Goal: Information Seeking & Learning: Learn about a topic

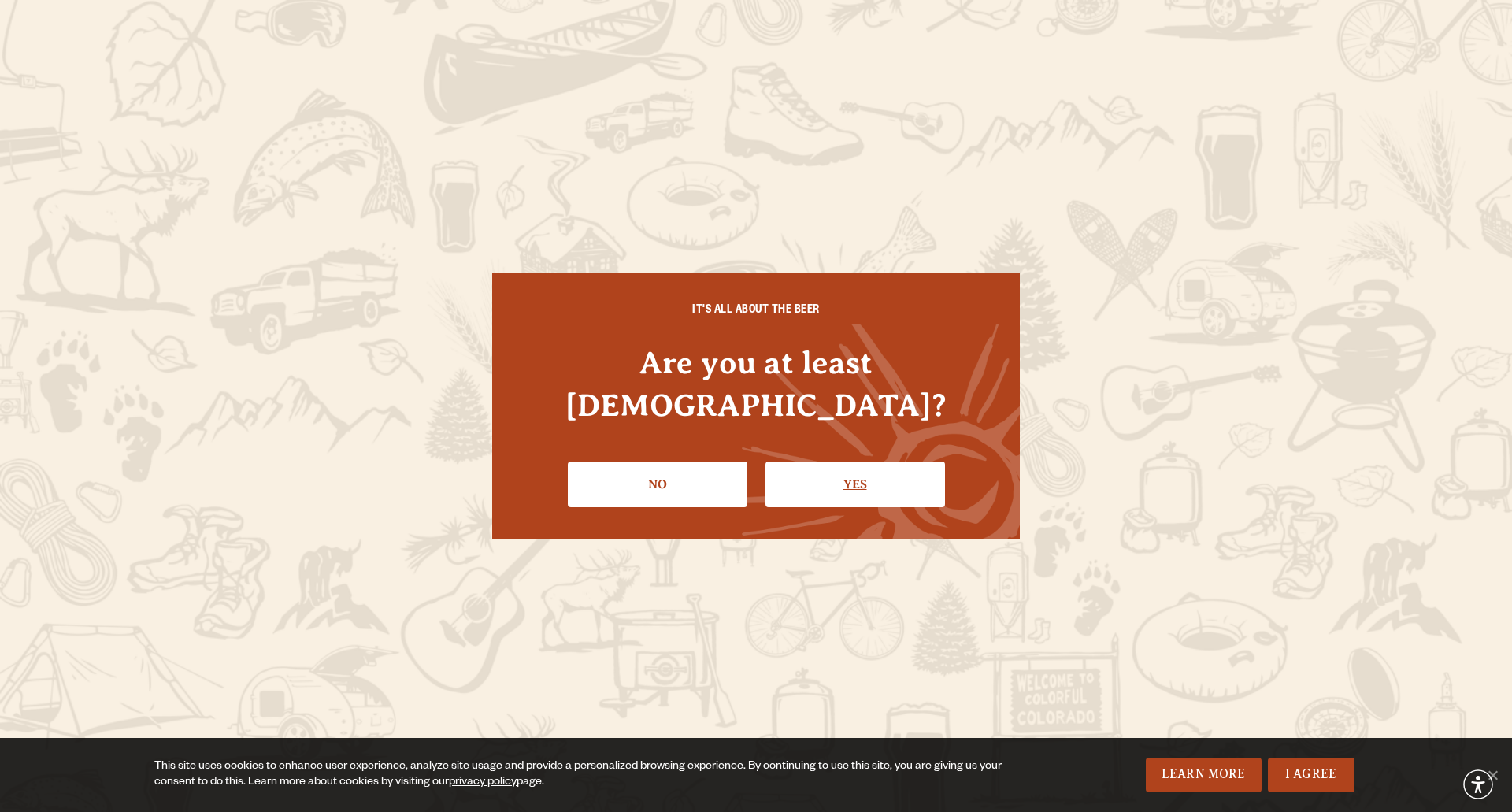
click at [793, 478] on link "Yes" at bounding box center [854, 484] width 180 height 46
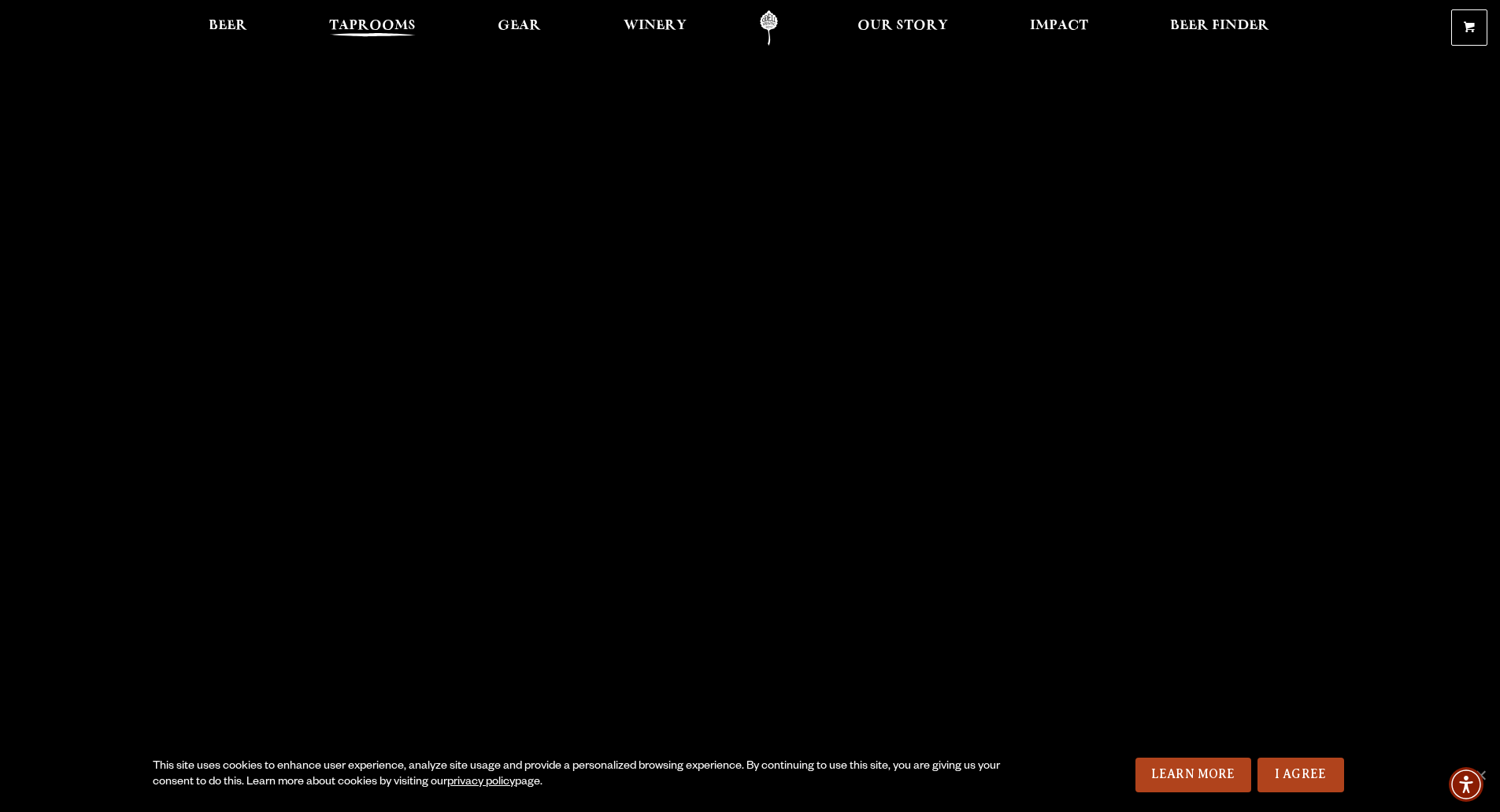
click at [382, 32] on span "Taprooms" at bounding box center [373, 25] width 87 height 12
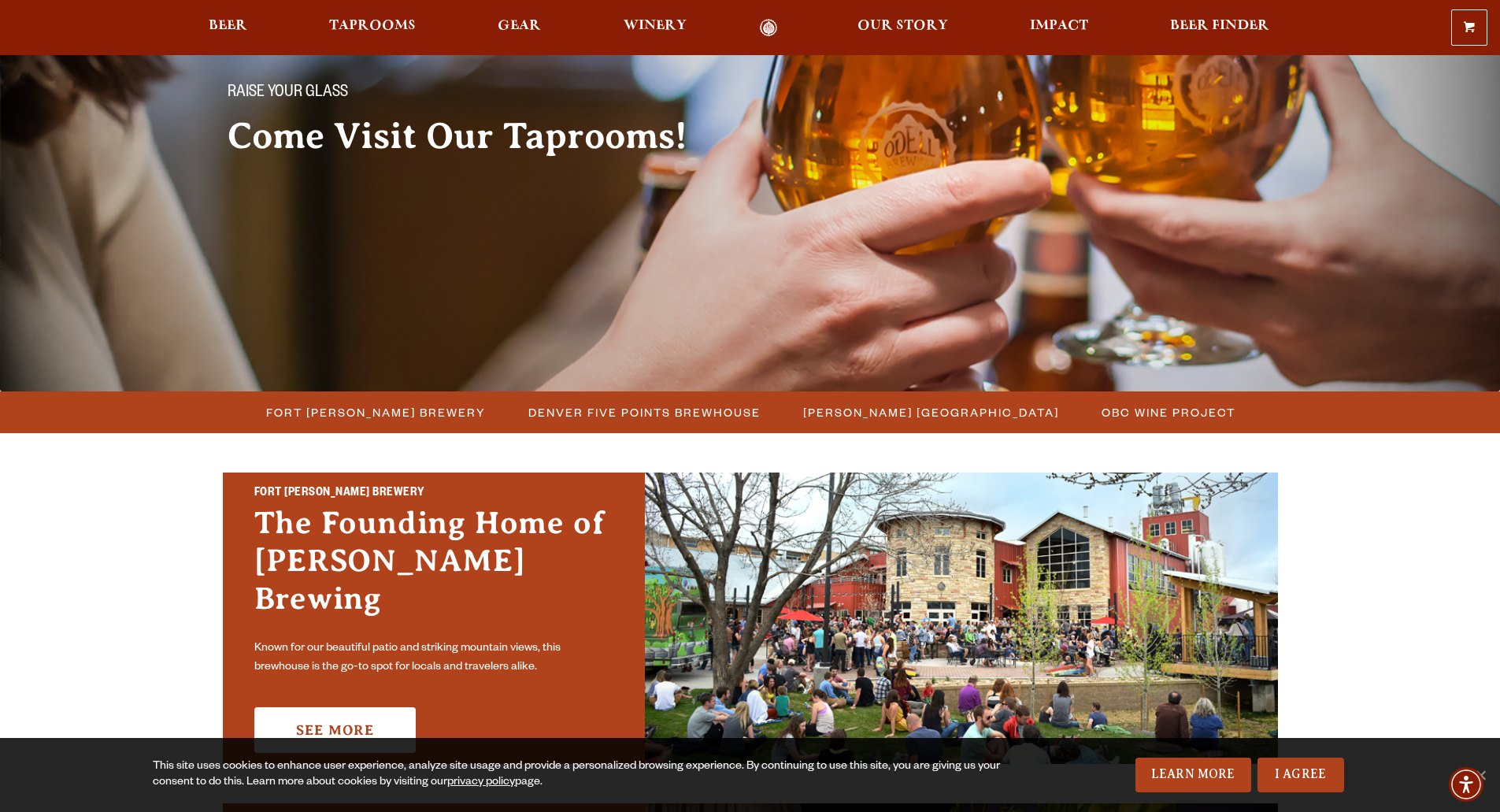
scroll to position [157, 0]
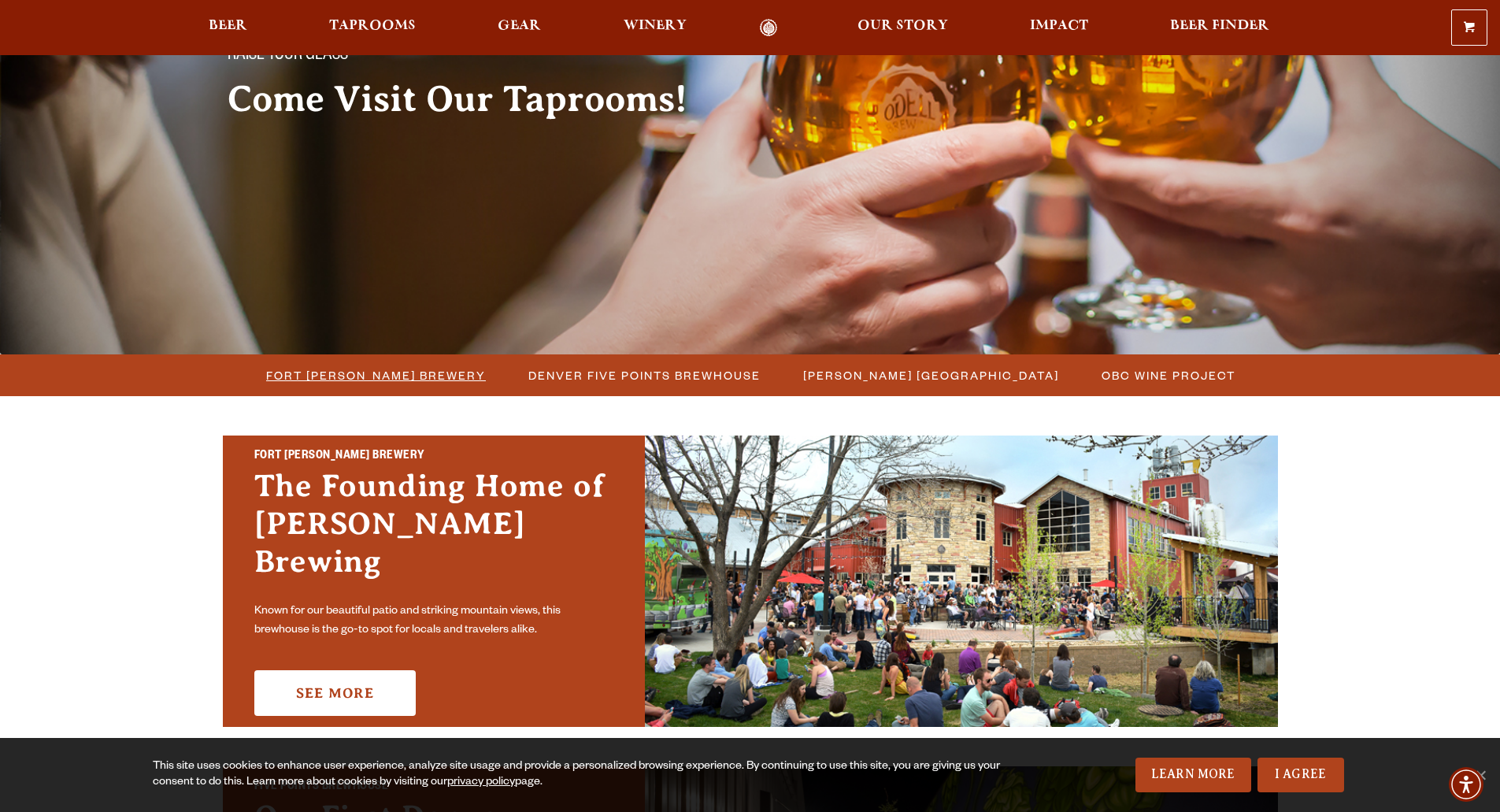
click at [371, 372] on span "Fort Collins Brewery" at bounding box center [375, 375] width 219 height 23
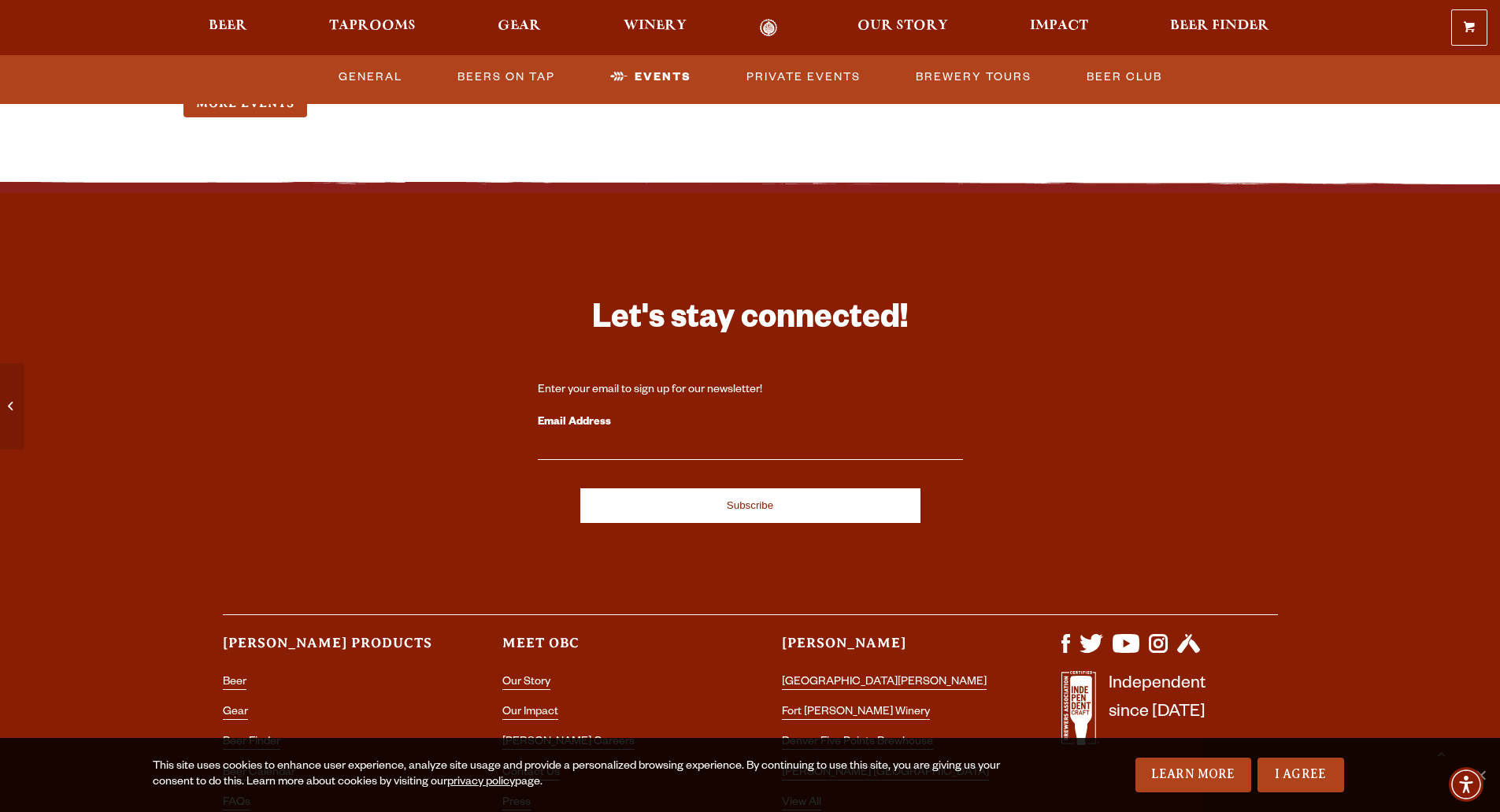
scroll to position [6698, 0]
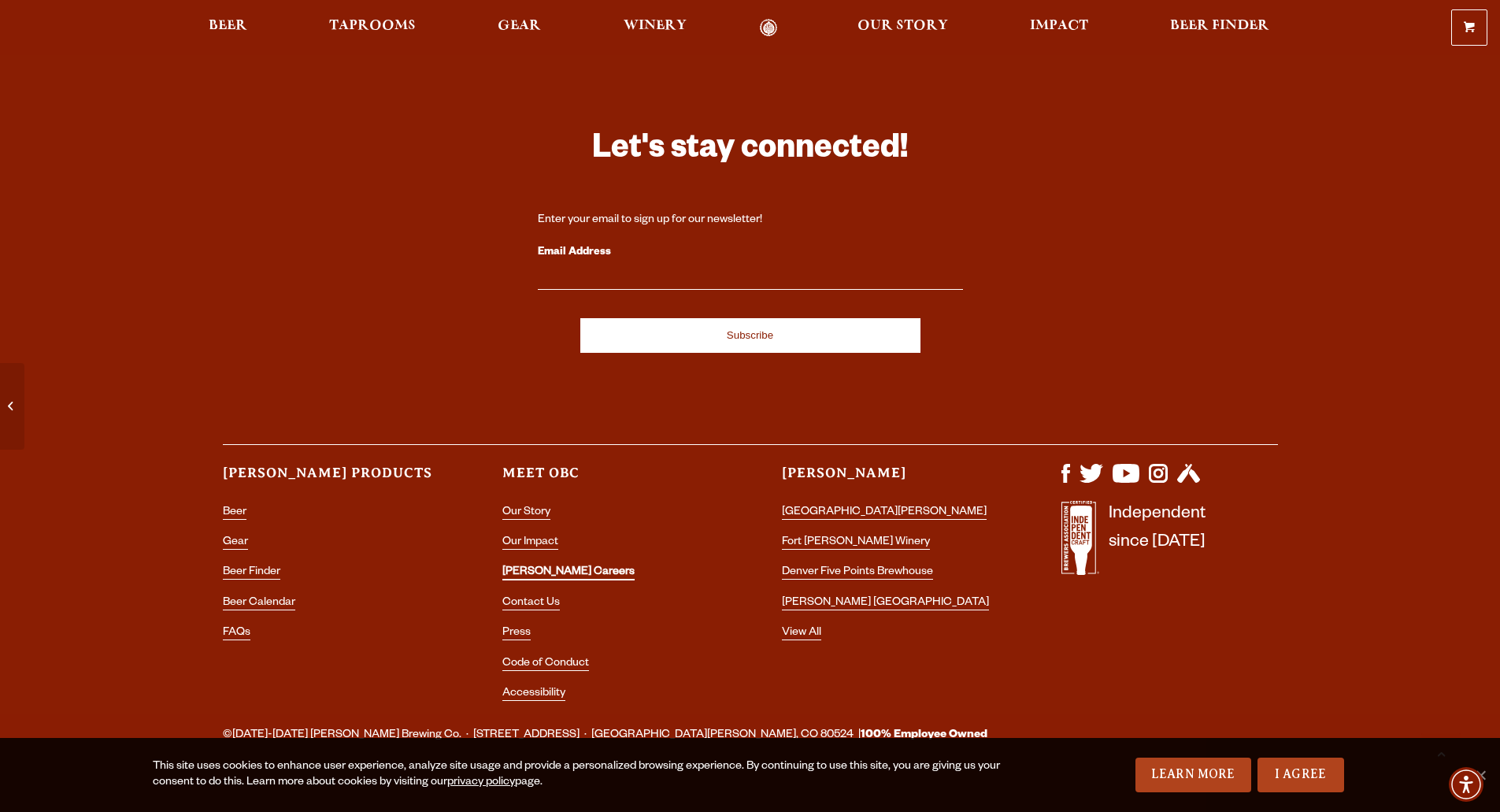
click at [566, 566] on link "[PERSON_NAME] Careers" at bounding box center [568, 573] width 133 height 14
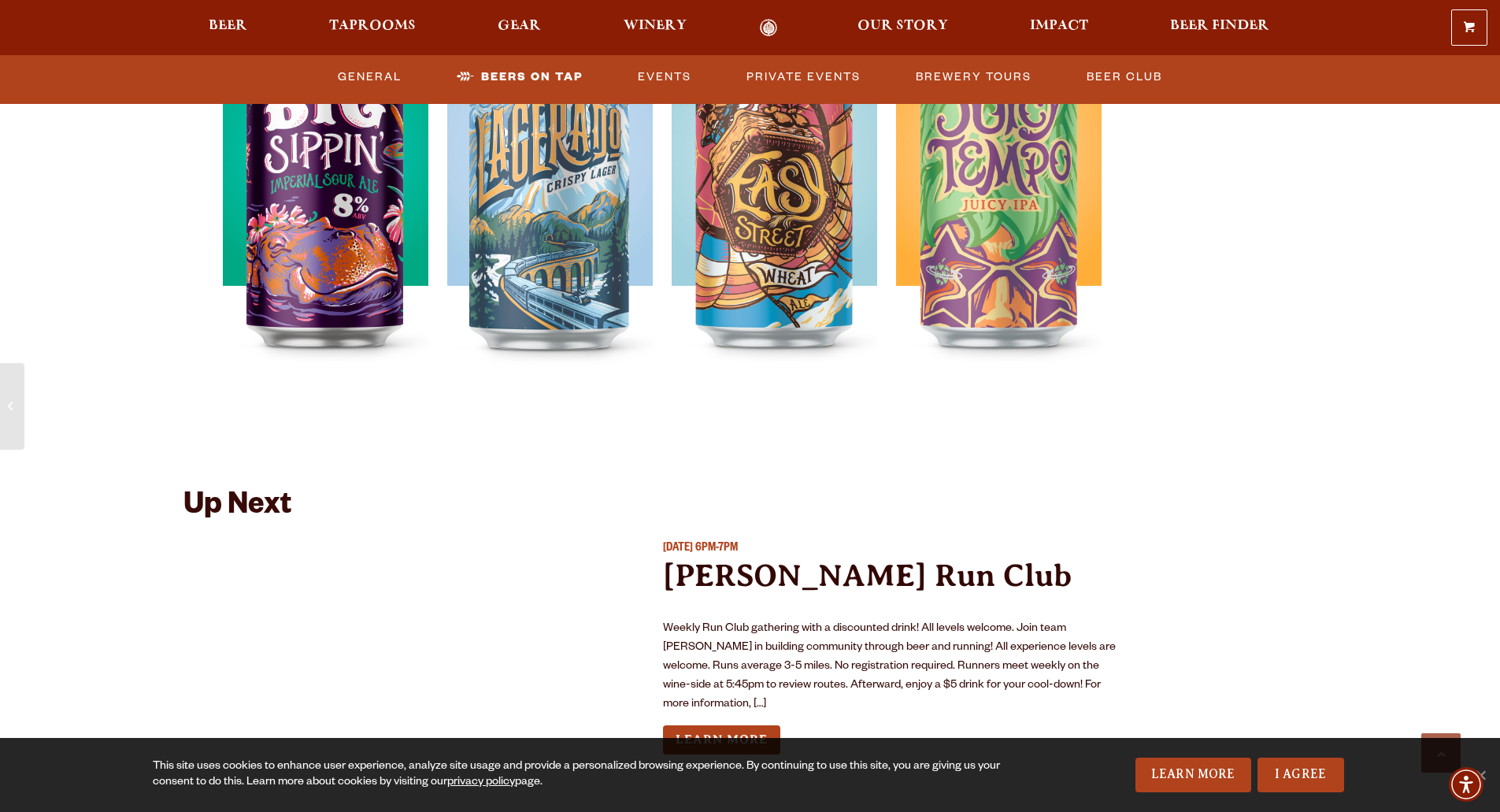
scroll to position [5045, 0]
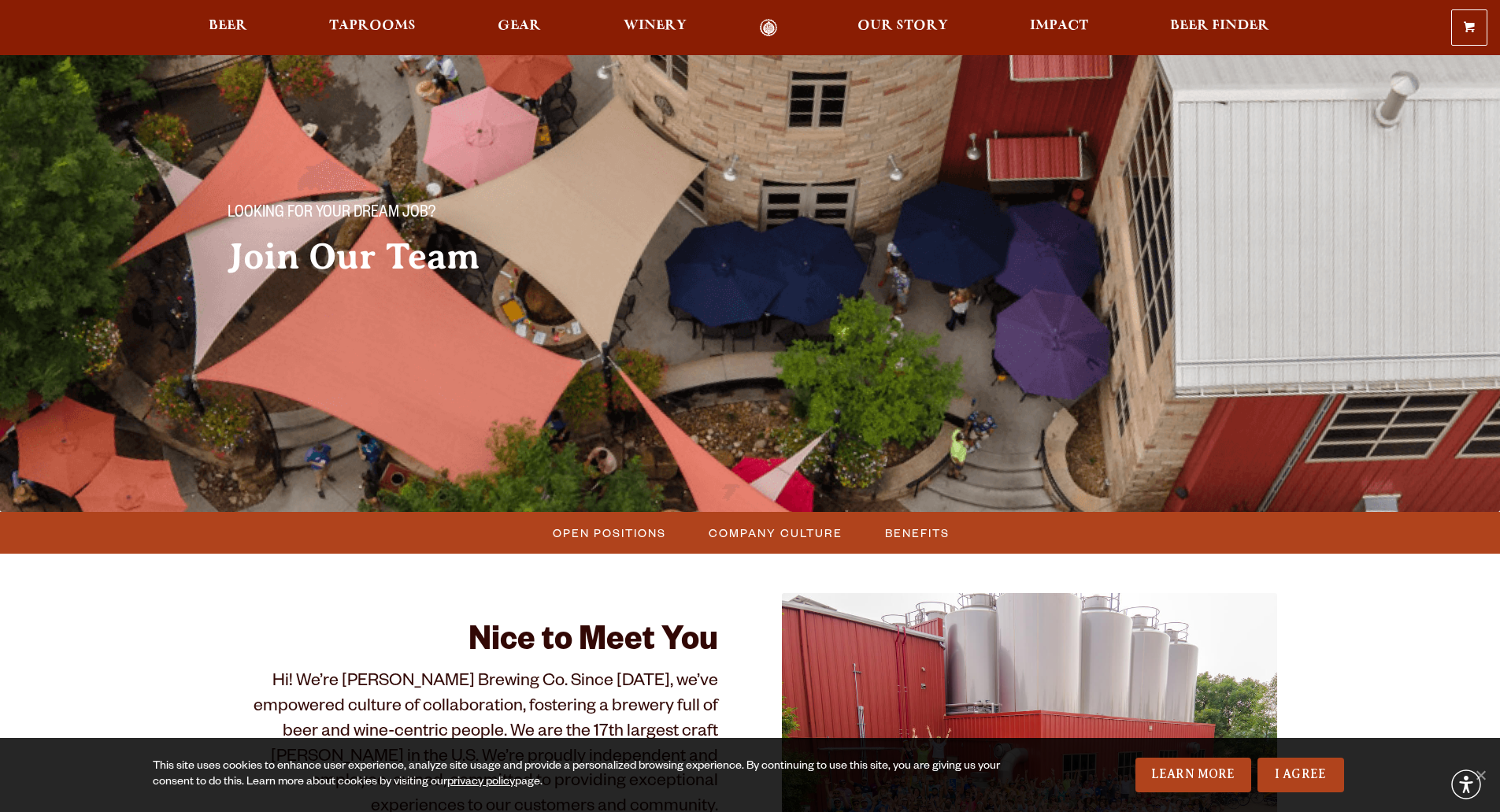
scroll to position [315, 0]
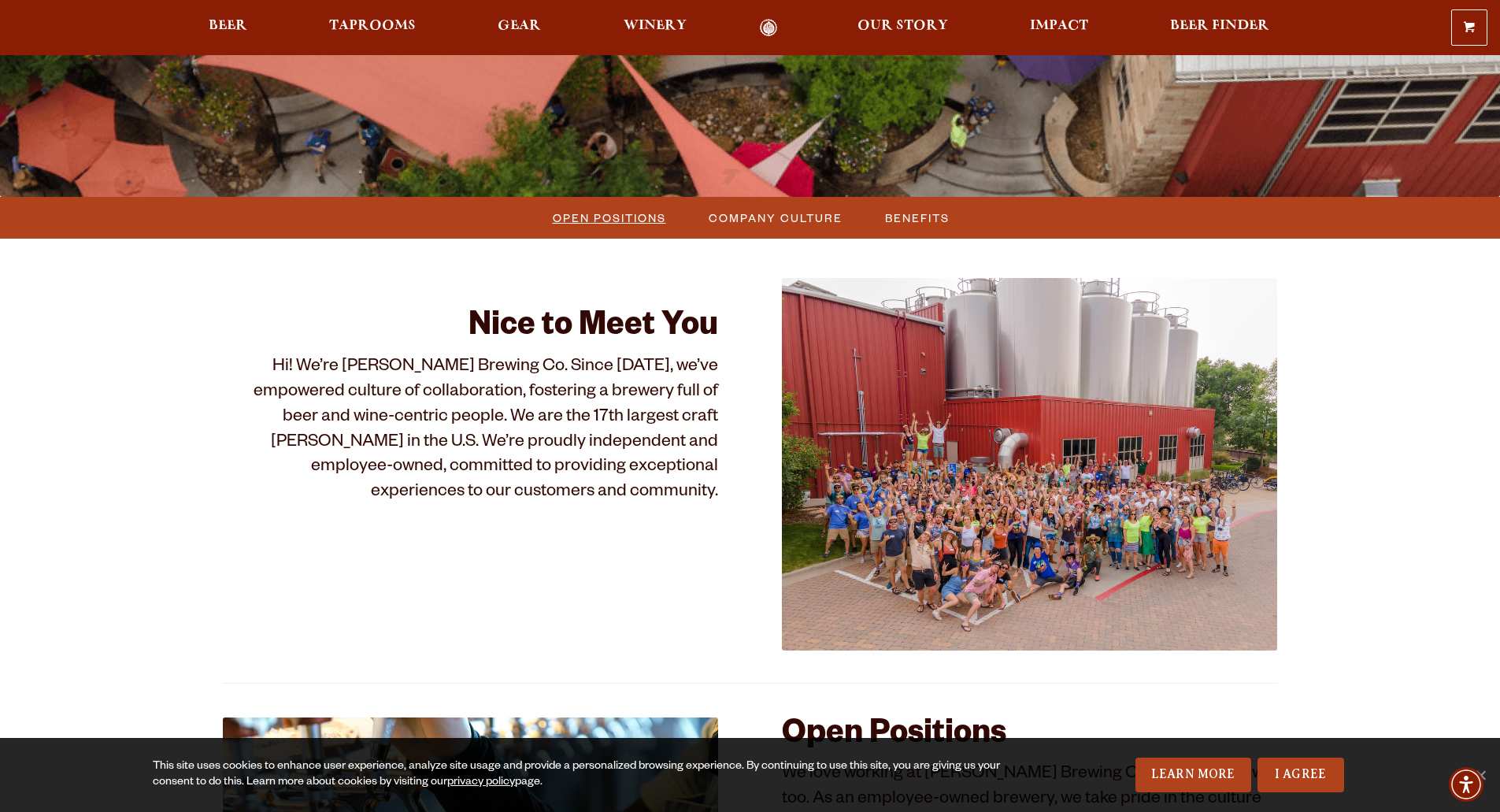
click at [584, 215] on span "Open Positions" at bounding box center [609, 217] width 113 height 23
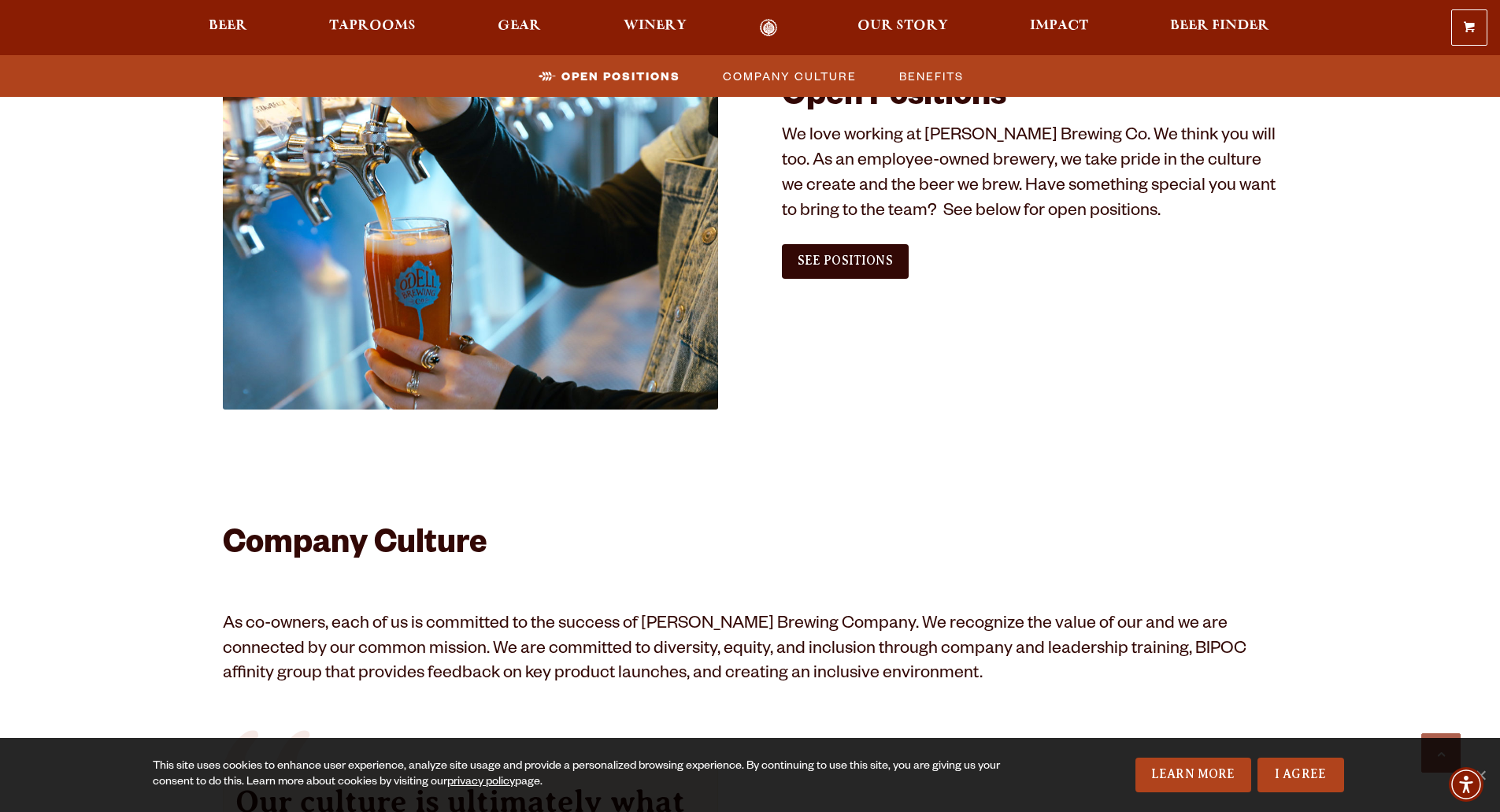
scroll to position [958, 0]
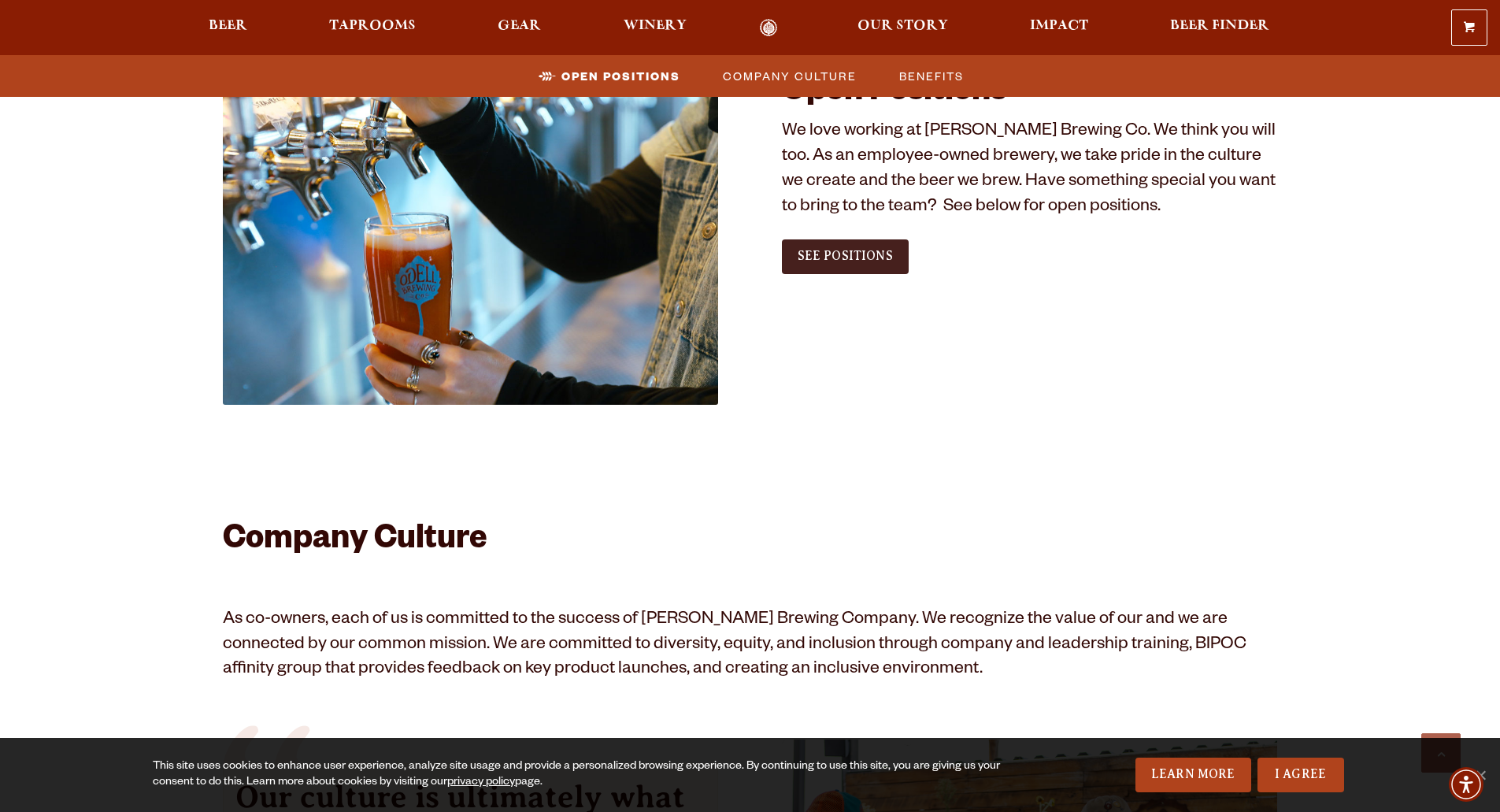
click at [883, 253] on span "See Positions" at bounding box center [845, 255] width 95 height 14
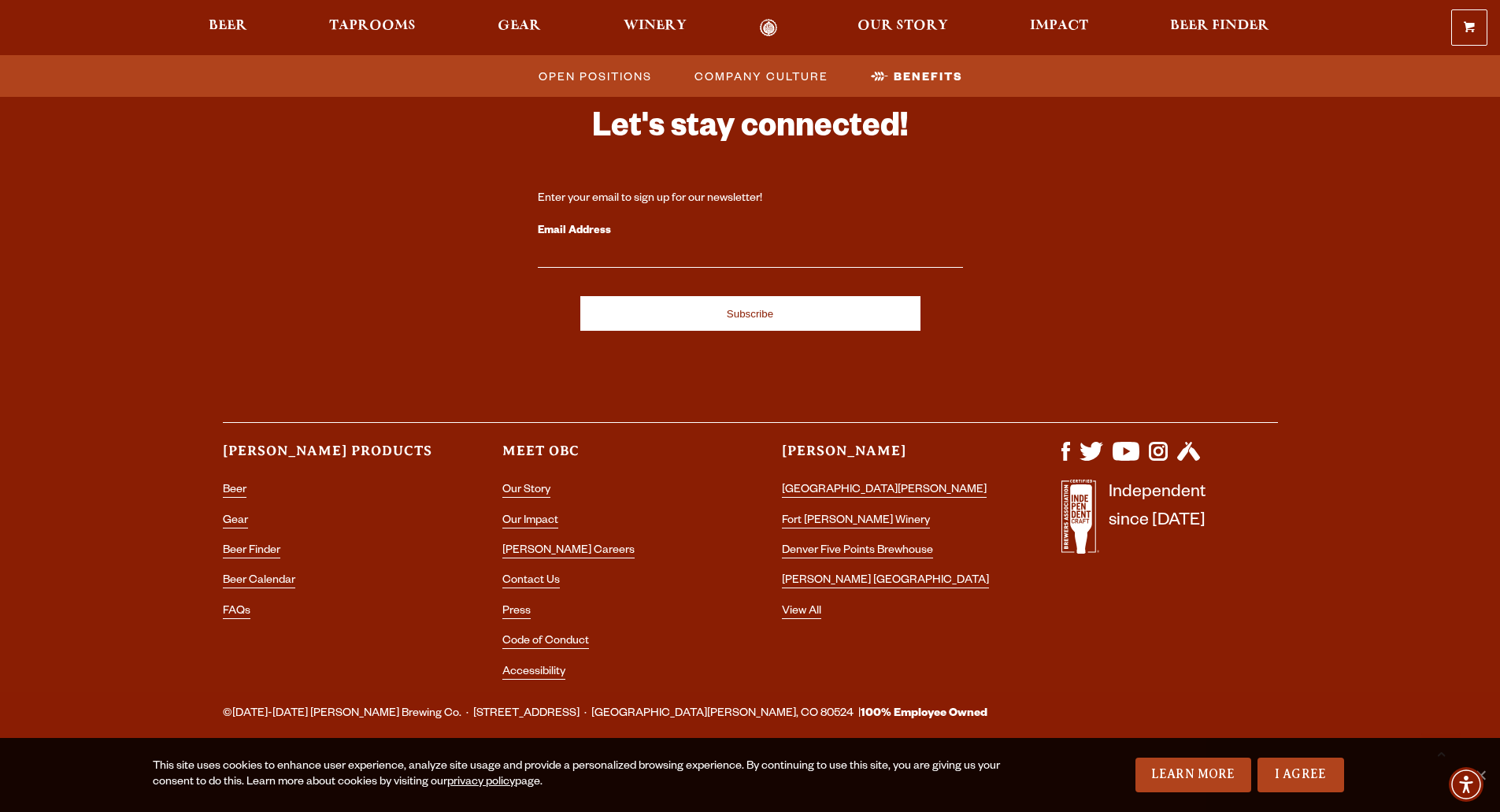
scroll to position [2843, 0]
click at [537, 487] on link "Our Story" at bounding box center [526, 490] width 48 height 14
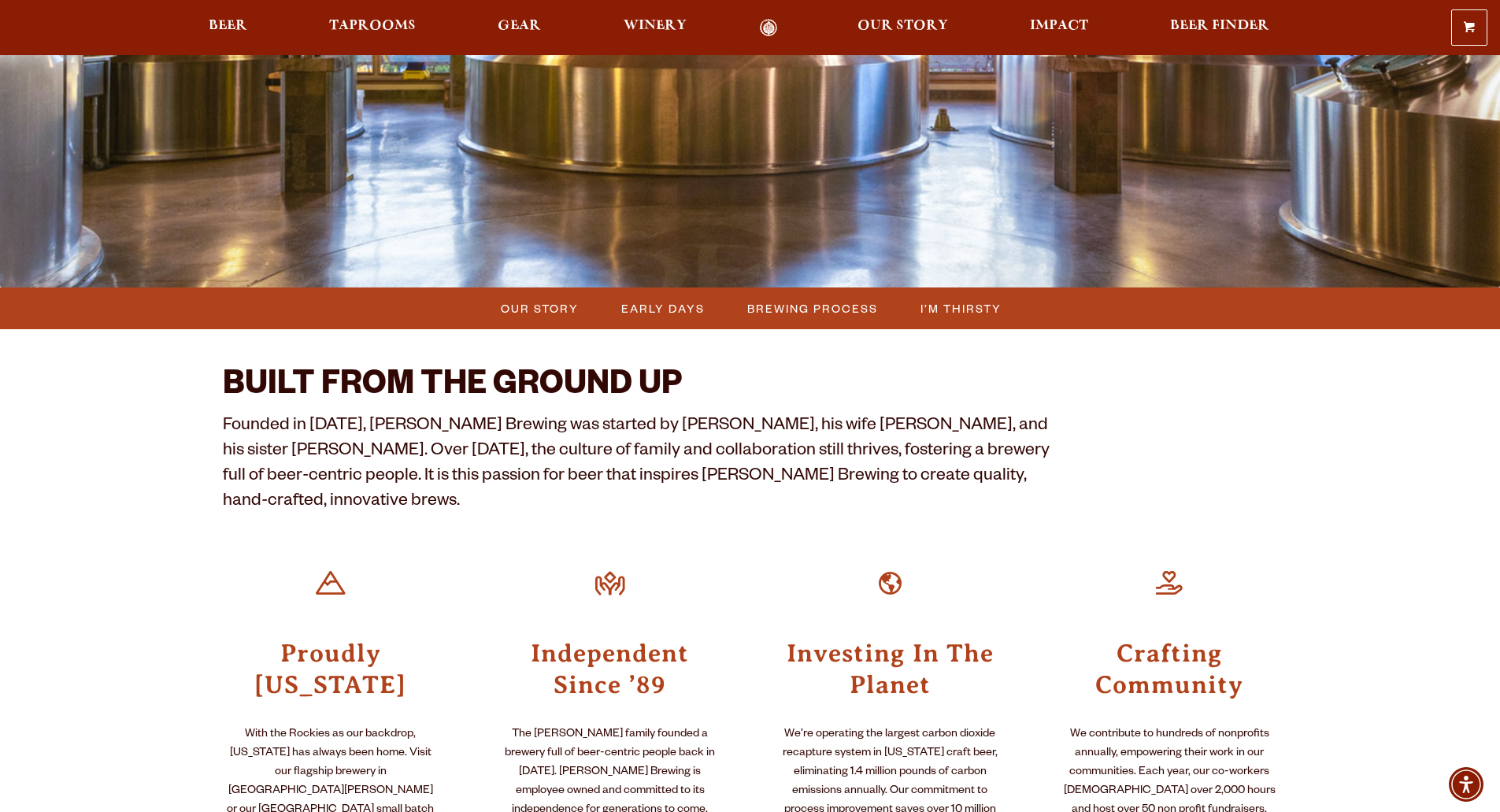
scroll to position [315, 0]
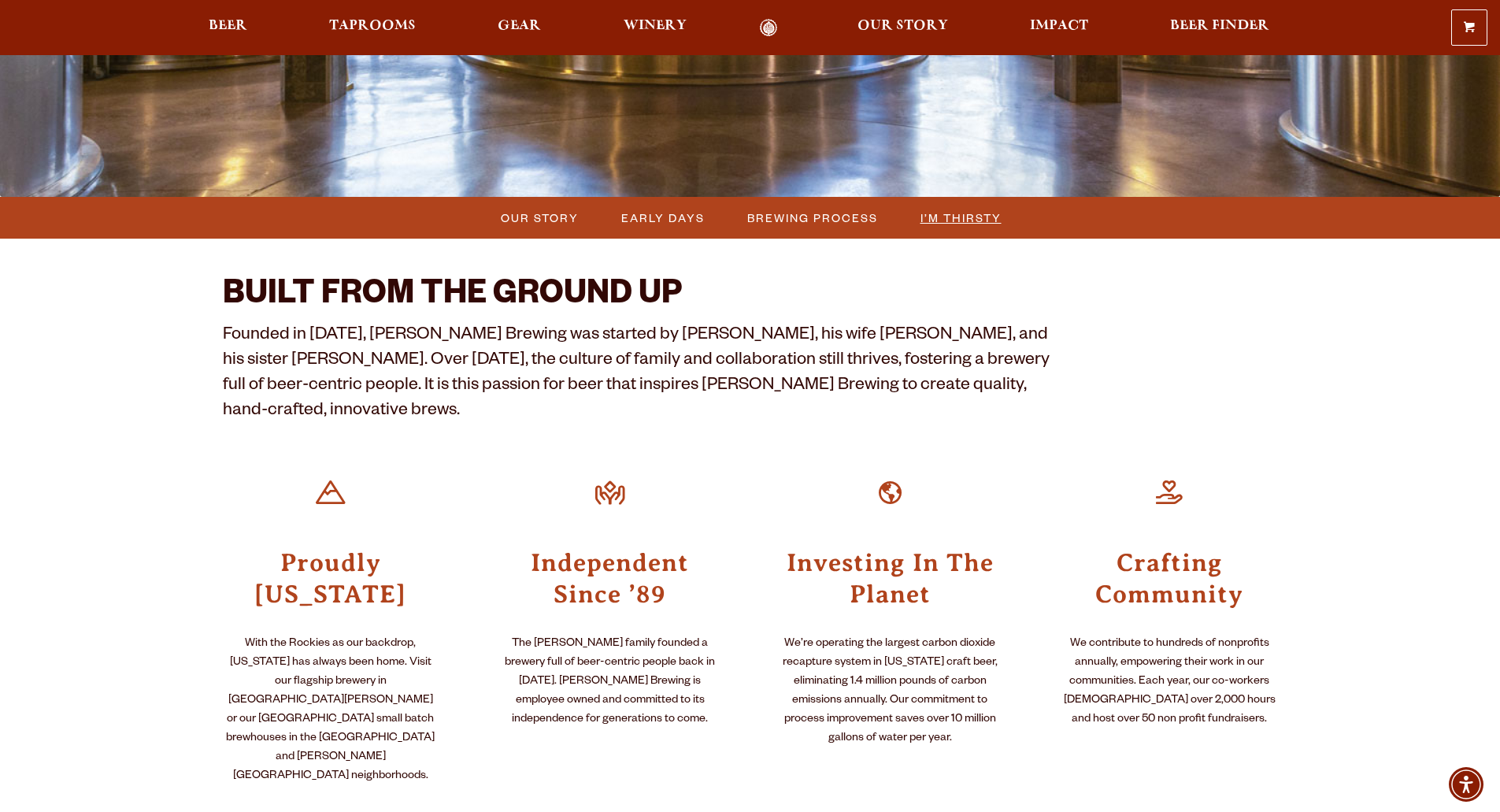
click at [965, 217] on span "I’m Thirsty" at bounding box center [961, 217] width 81 height 23
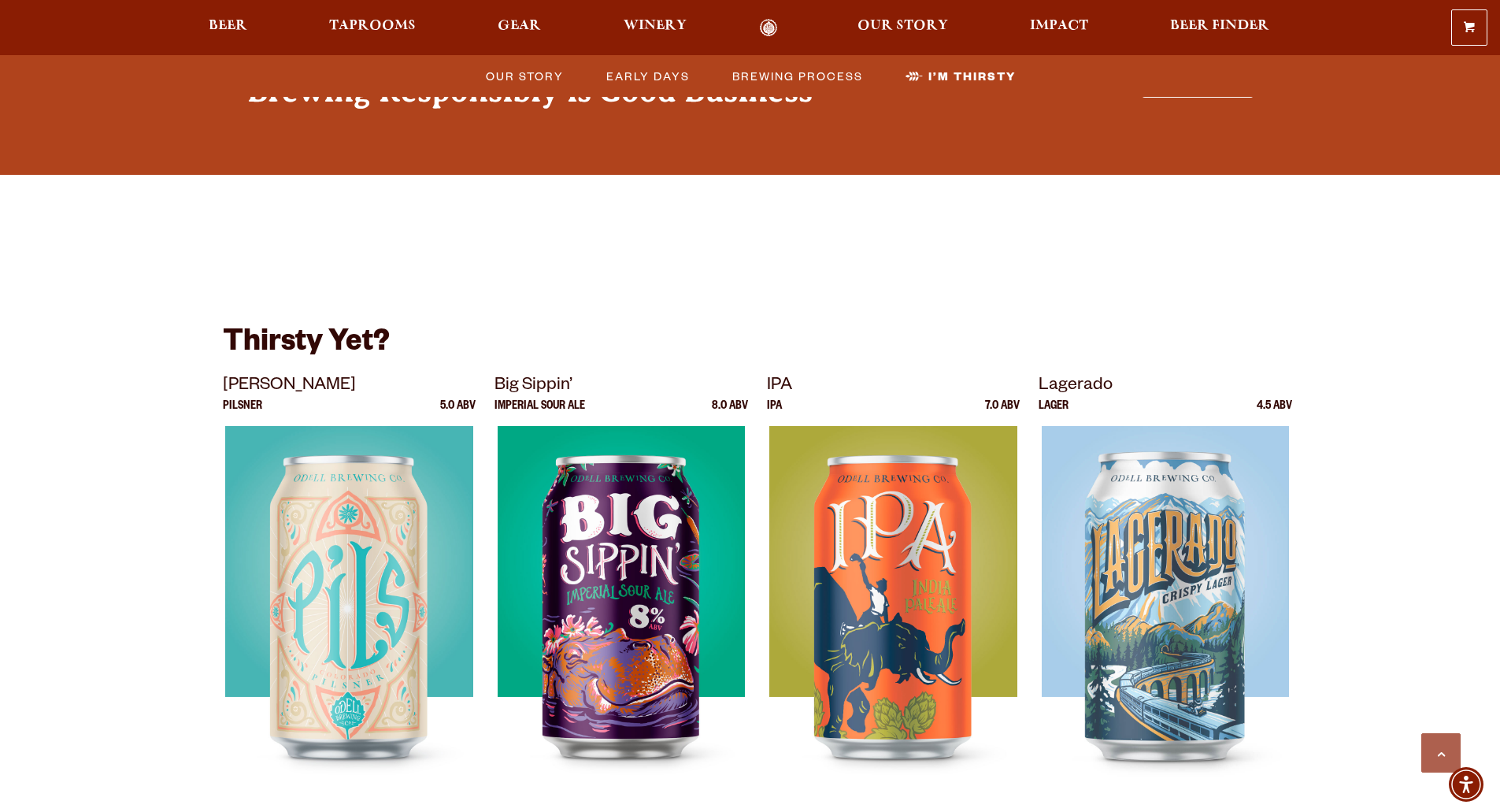
scroll to position [4180, 0]
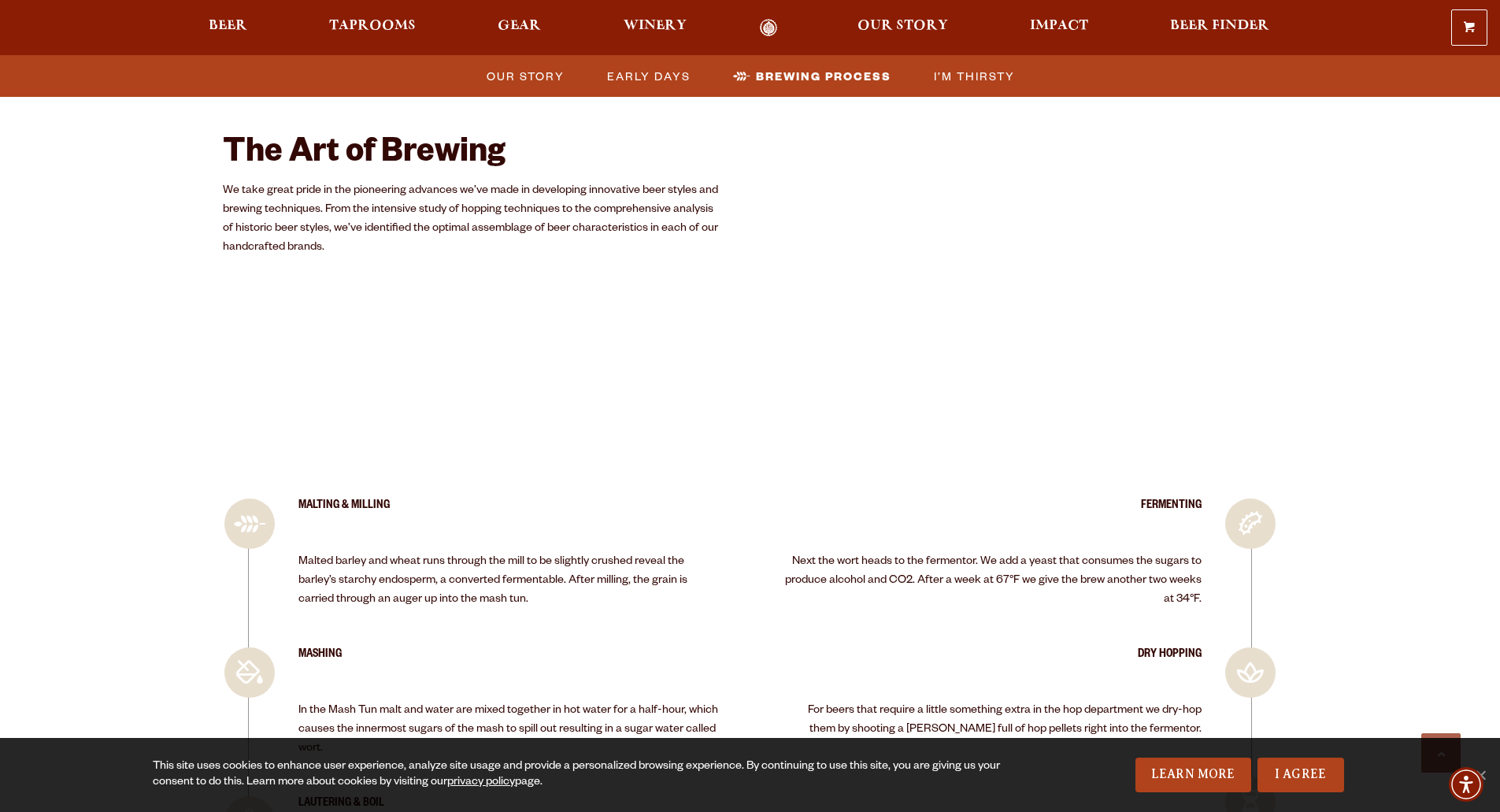
scroll to position [2684, 0]
